Goal: Transaction & Acquisition: Purchase product/service

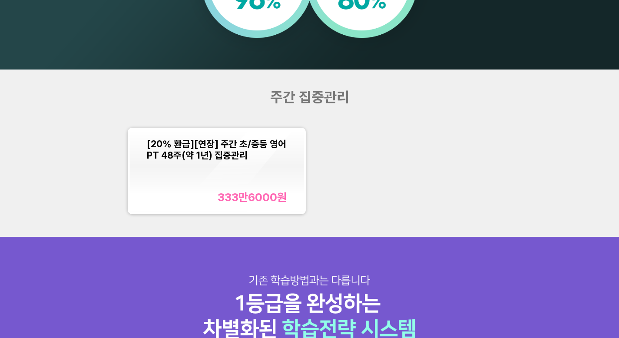
scroll to position [783, 0]
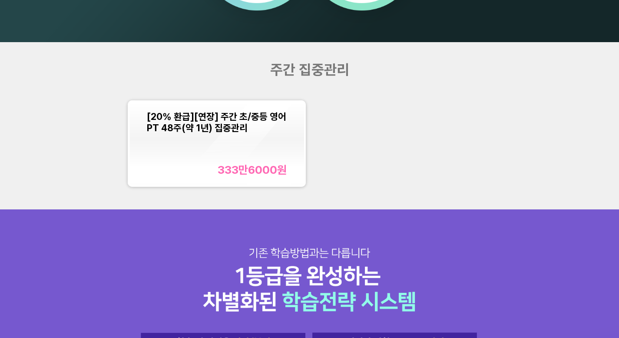
click at [269, 146] on div "[20% 환급][연장] 주간 초/중등 영어PT 48주(약 1년) 집중관리 333만6000 원" at bounding box center [217, 144] width 140 height 66
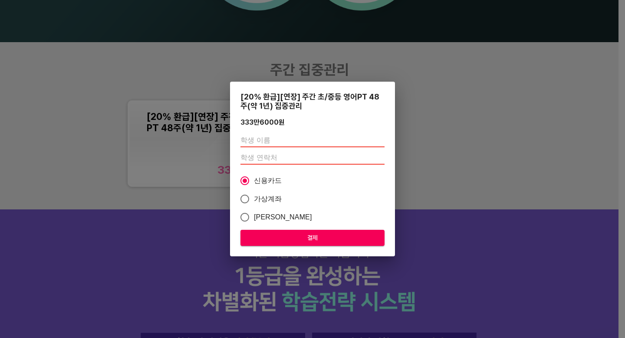
click at [260, 142] on input "text" at bounding box center [312, 140] width 144 height 14
click at [257, 159] on input "number" at bounding box center [312, 158] width 144 height 14
click at [258, 139] on input "text" at bounding box center [312, 140] width 144 height 14
type input "강리나"
type input "01076128343"
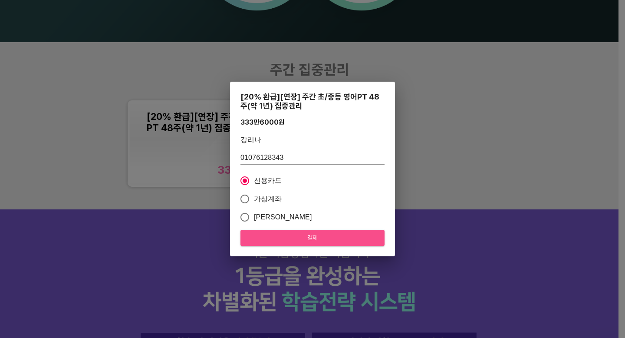
click at [261, 237] on span "결제" at bounding box center [312, 237] width 130 height 11
